Goal: Task Accomplishment & Management: Manage account settings

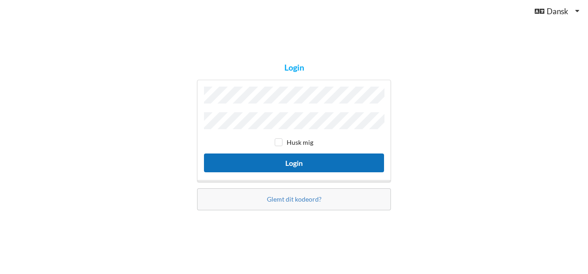
click at [274, 157] on button "Login" at bounding box center [294, 163] width 180 height 19
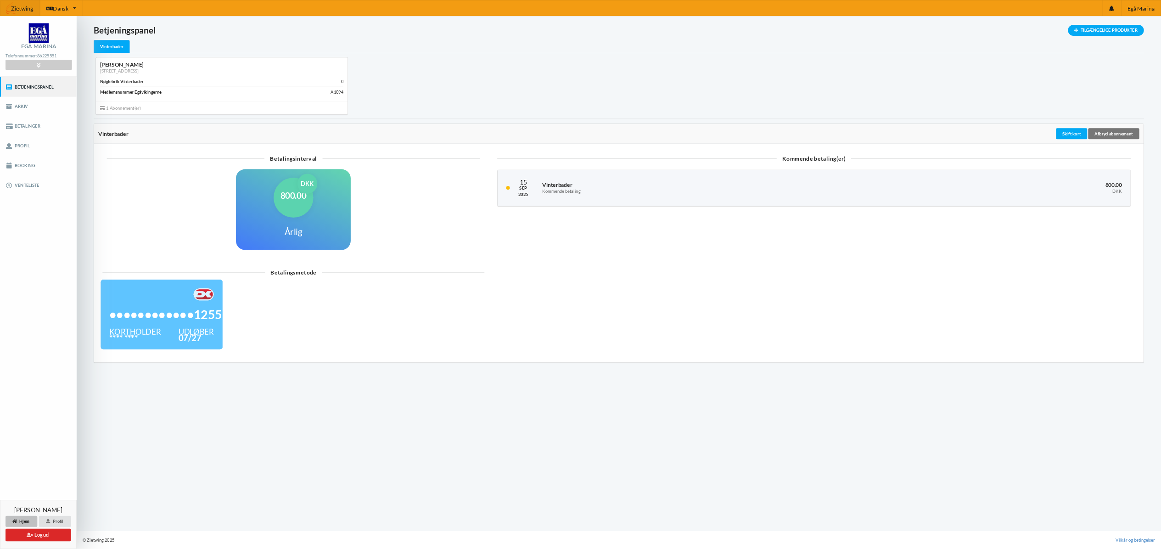
scroll to position [1, 0]
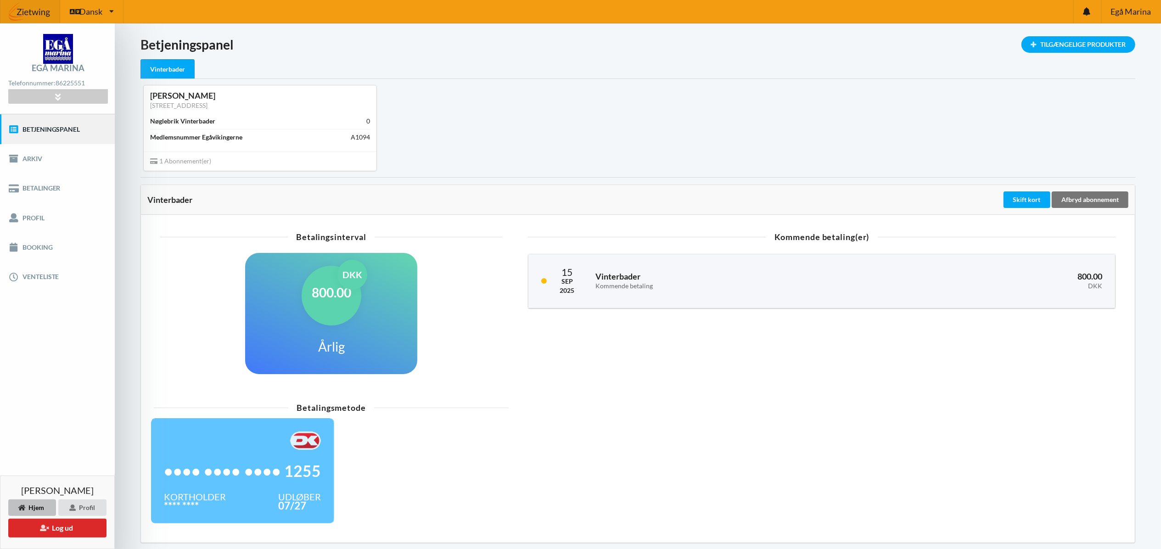
drag, startPoint x: 577, startPoint y: 3, endPoint x: 722, endPoint y: 449, distance: 468.8
click at [587, 274] on div "Betalingsmetode •••• •••• •••• 1255 Kortholder **** **** Udløber 07/27" at bounding box center [637, 467] width 981 height 138
click at [71, 274] on button "Log ud" at bounding box center [57, 528] width 98 height 19
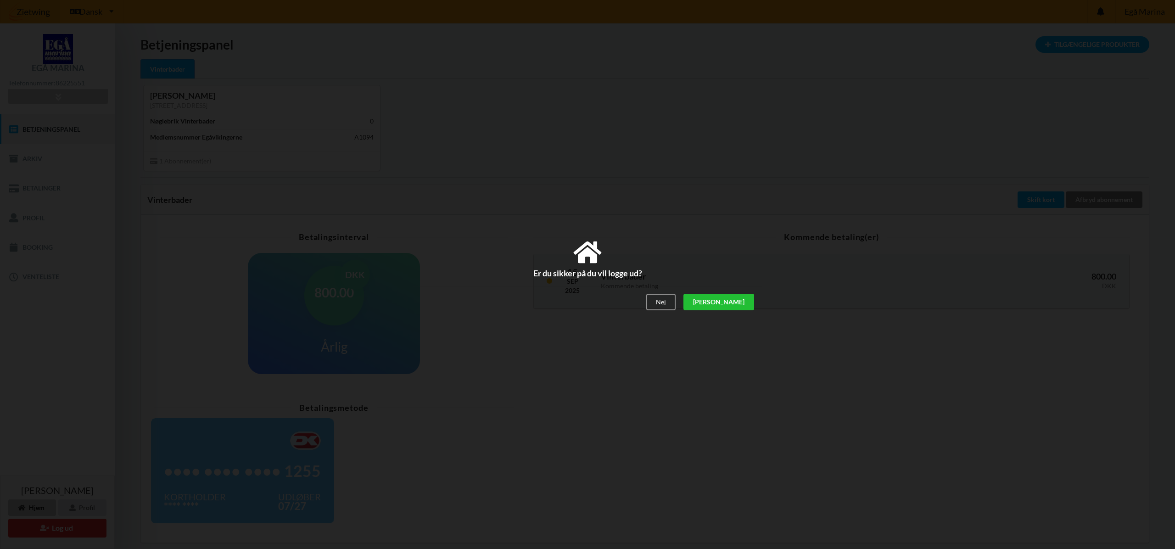
click at [587, 274] on div "[PERSON_NAME]" at bounding box center [718, 302] width 71 height 17
